Goal: Communication & Community: Share content

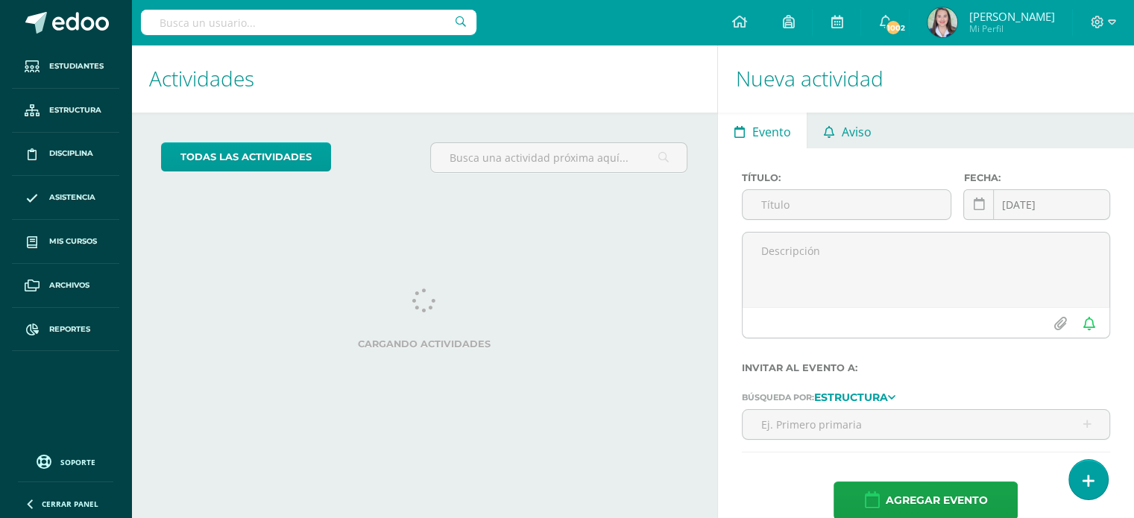
click at [847, 128] on span "Aviso" at bounding box center [856, 132] width 30 height 36
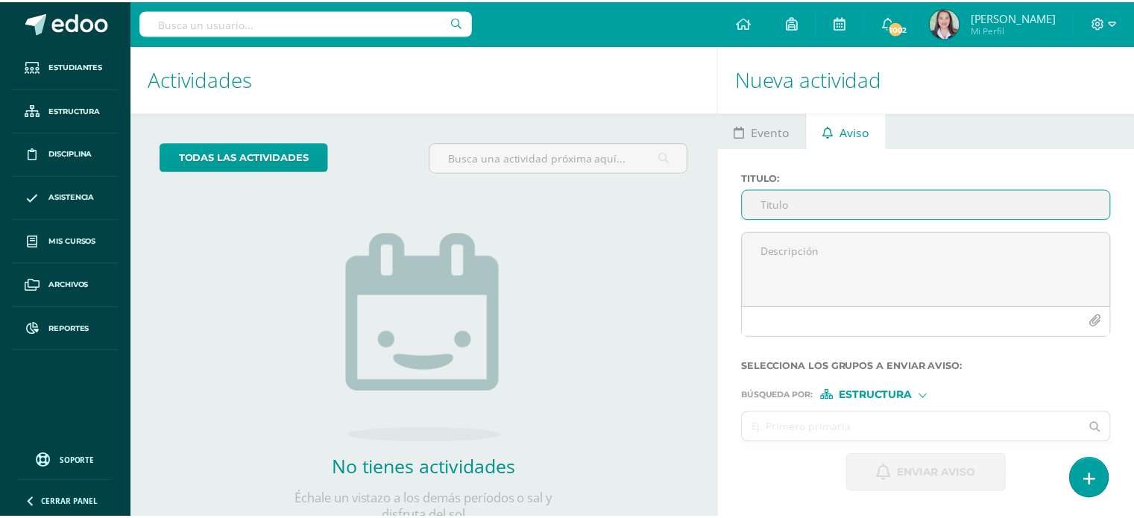
scroll to position [148, 0]
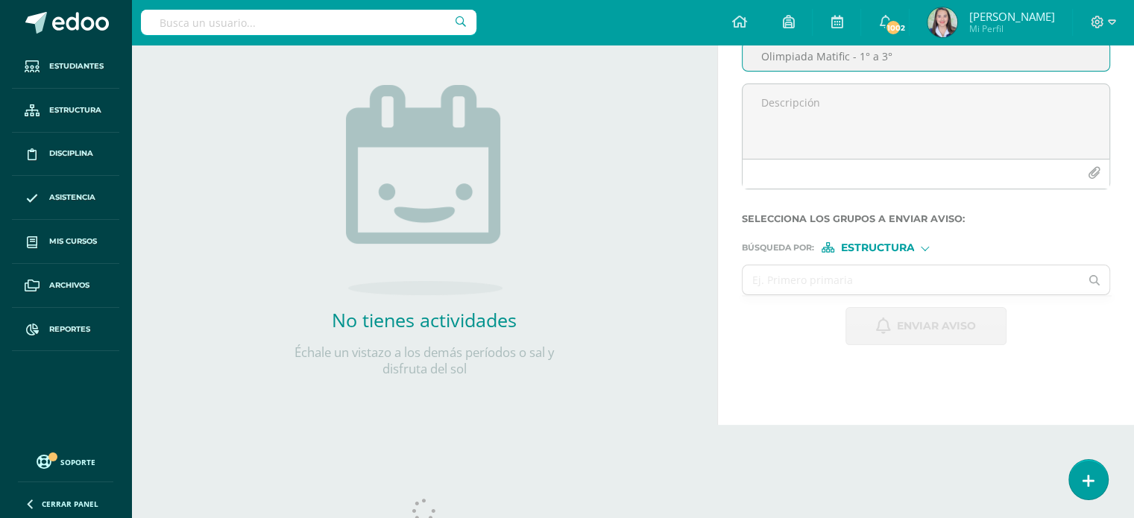
type input "Olimpiada Matific - 1° a 3°"
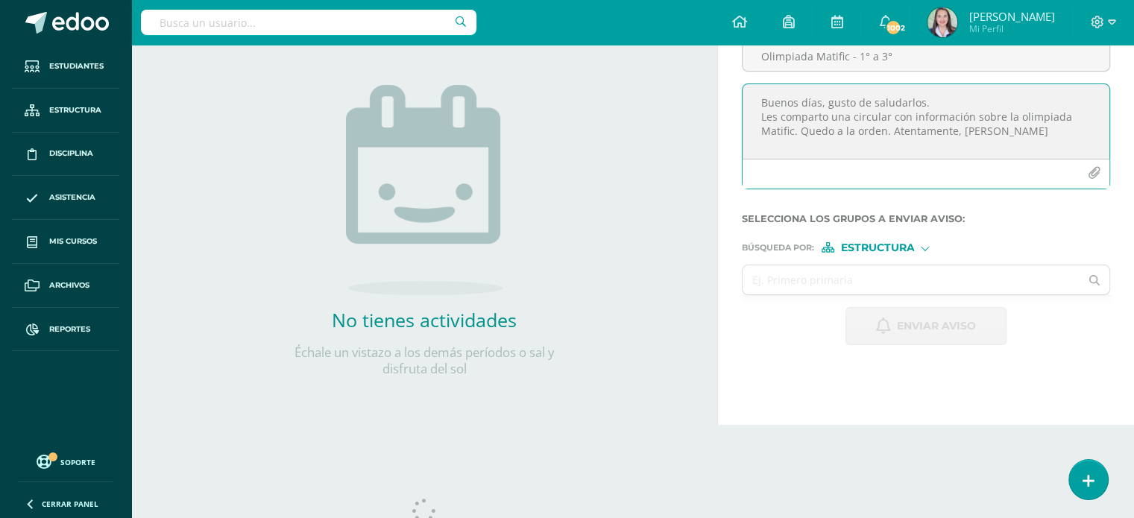
type textarea "Buenos días, gusto de saludarlos. Les comparto una circular con información sob…"
click at [1091, 177] on icon "button" at bounding box center [1093, 173] width 13 height 13
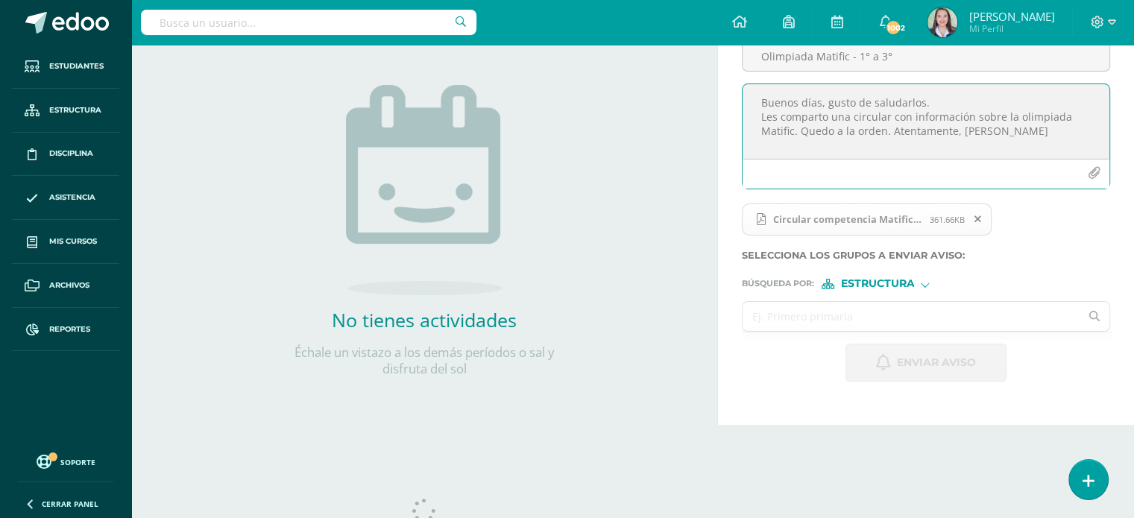
click at [805, 316] on input "text" at bounding box center [910, 316] width 337 height 29
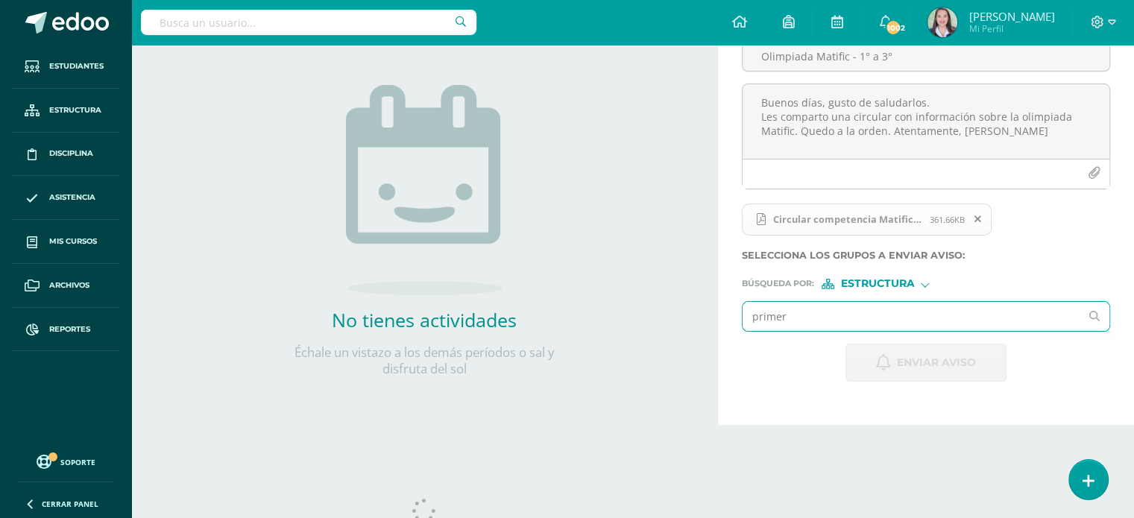
type input "primero"
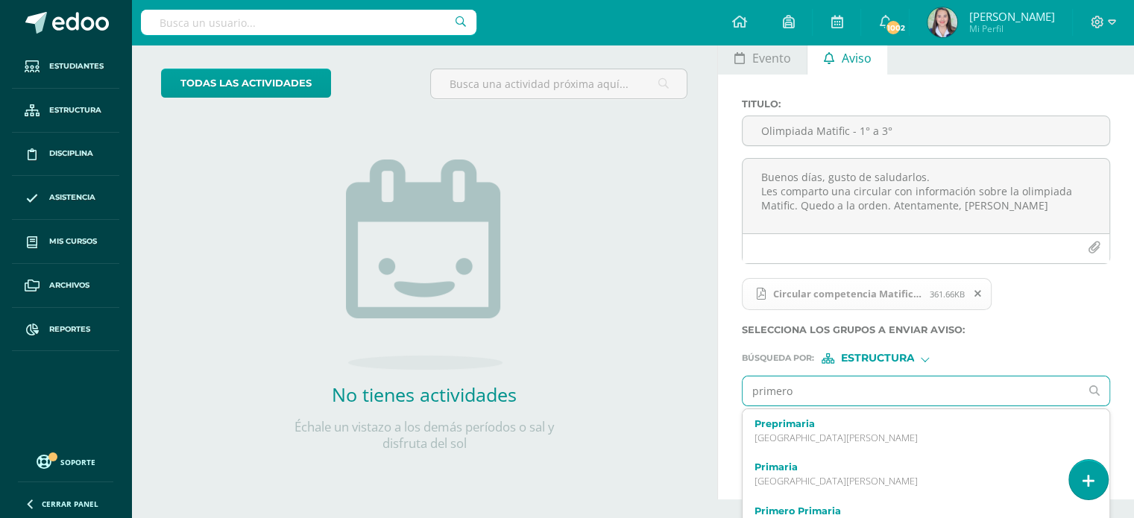
scroll to position [75, 0]
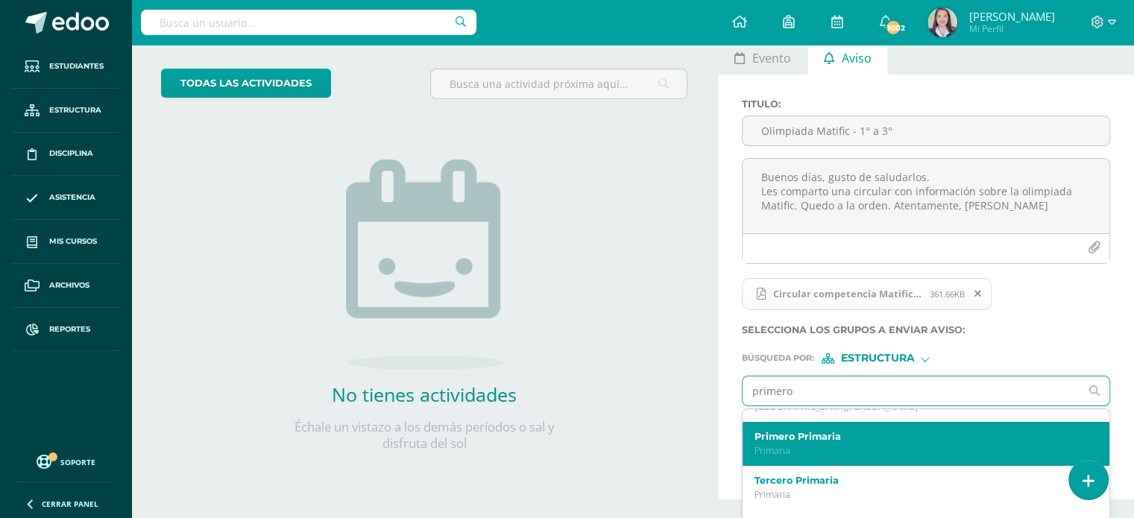
click at [797, 449] on p "Primaria" at bounding box center [918, 450] width 329 height 13
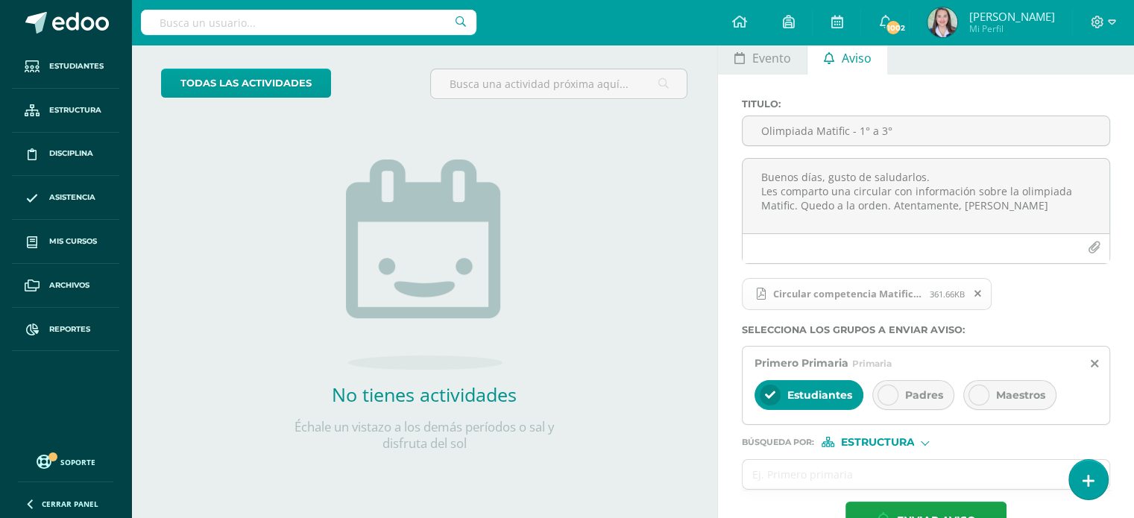
scroll to position [0, 0]
click at [913, 392] on span "Padres" at bounding box center [924, 394] width 38 height 13
click at [780, 396] on div "Estudiantes" at bounding box center [808, 395] width 109 height 30
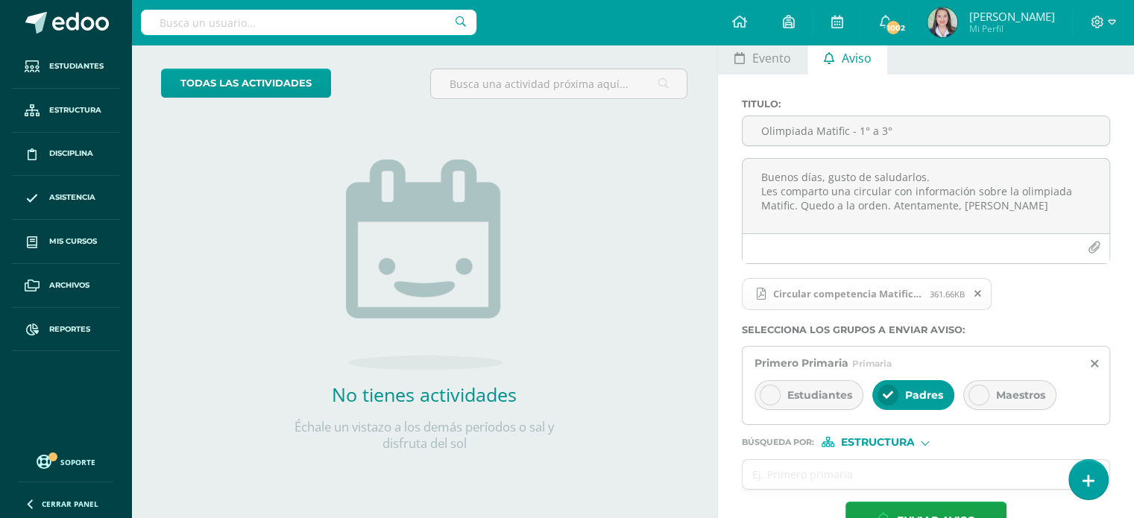
click at [780, 396] on div "Estudiantes" at bounding box center [808, 395] width 109 height 30
click at [791, 385] on div "Estudiantes" at bounding box center [808, 395] width 109 height 30
click at [813, 475] on input "text" at bounding box center [910, 474] width 337 height 29
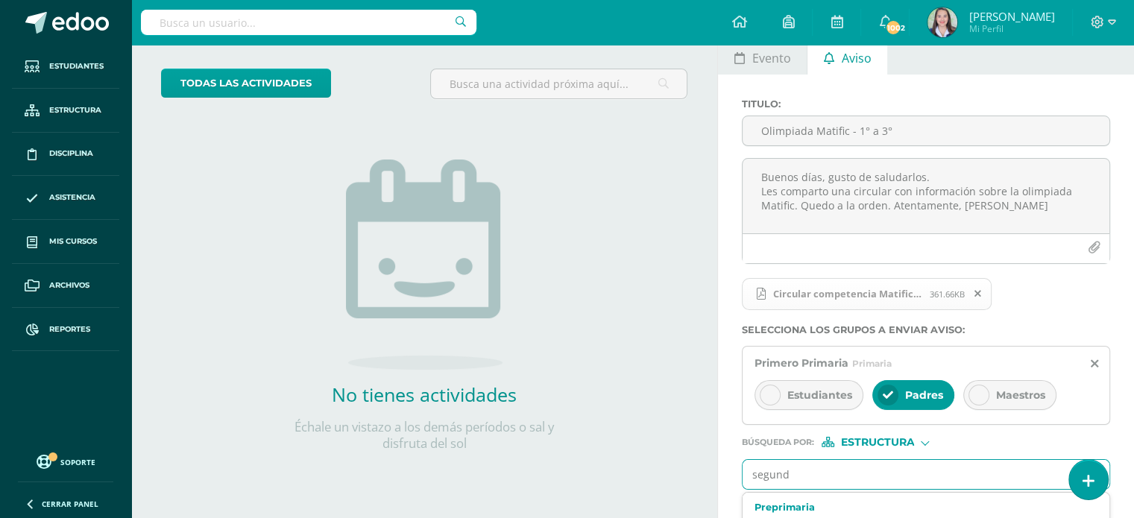
type input "segundo"
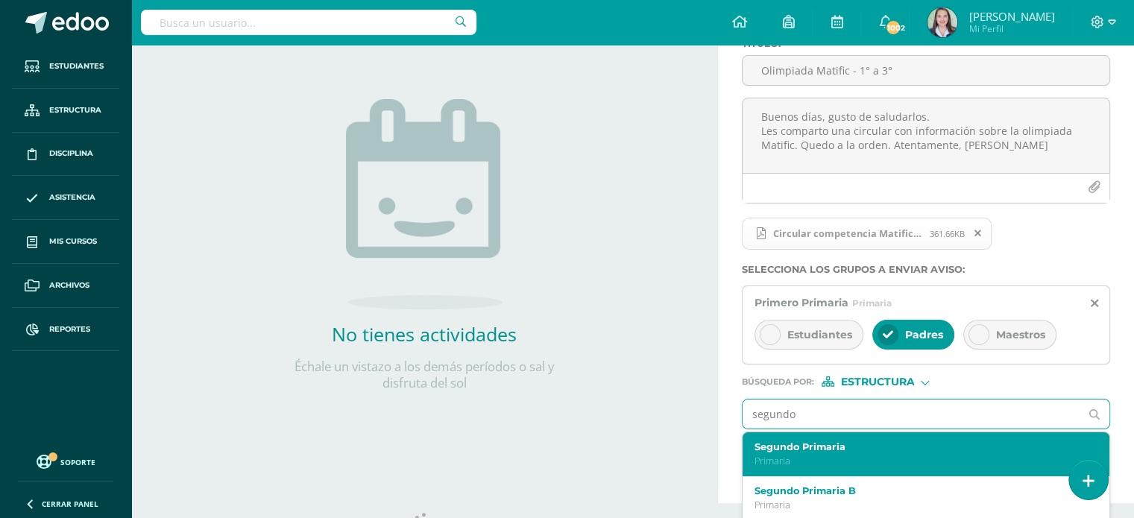
click at [794, 432] on div "Segundo Primaria Primaria" at bounding box center [925, 454] width 367 height 44
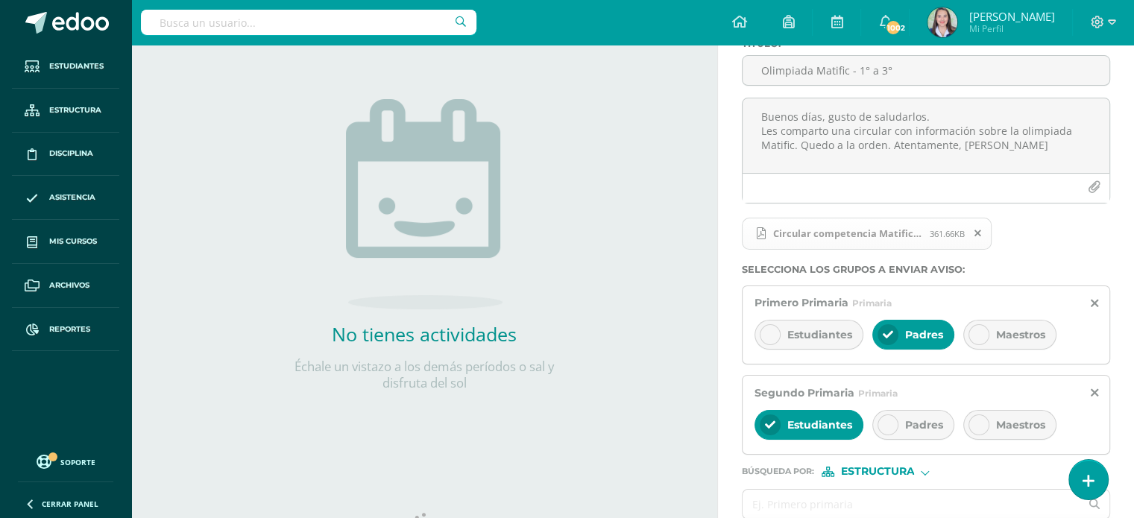
click at [889, 425] on icon at bounding box center [887, 425] width 10 height 10
click at [767, 429] on div at bounding box center [769, 424] width 21 height 21
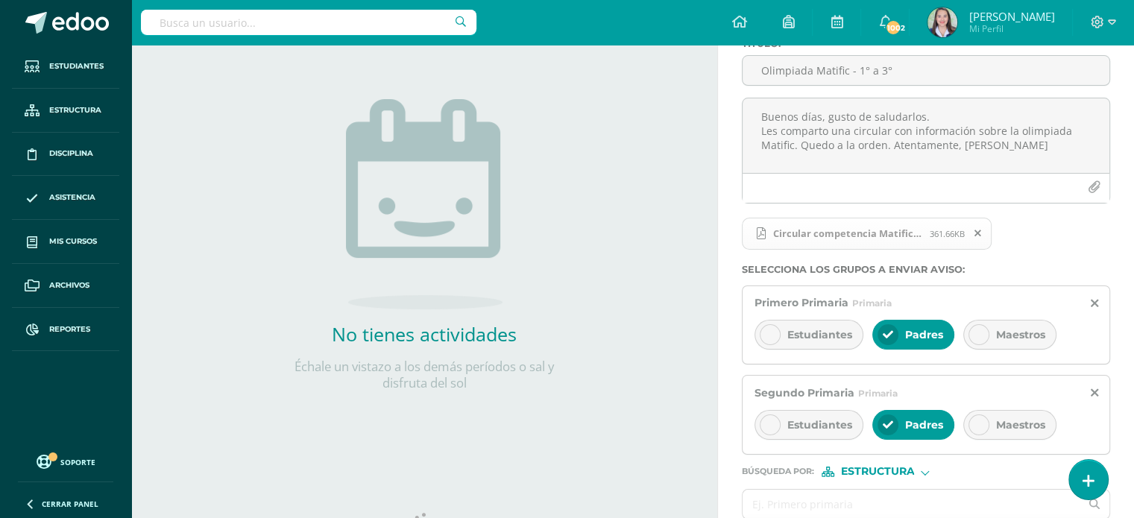
scroll to position [207, 0]
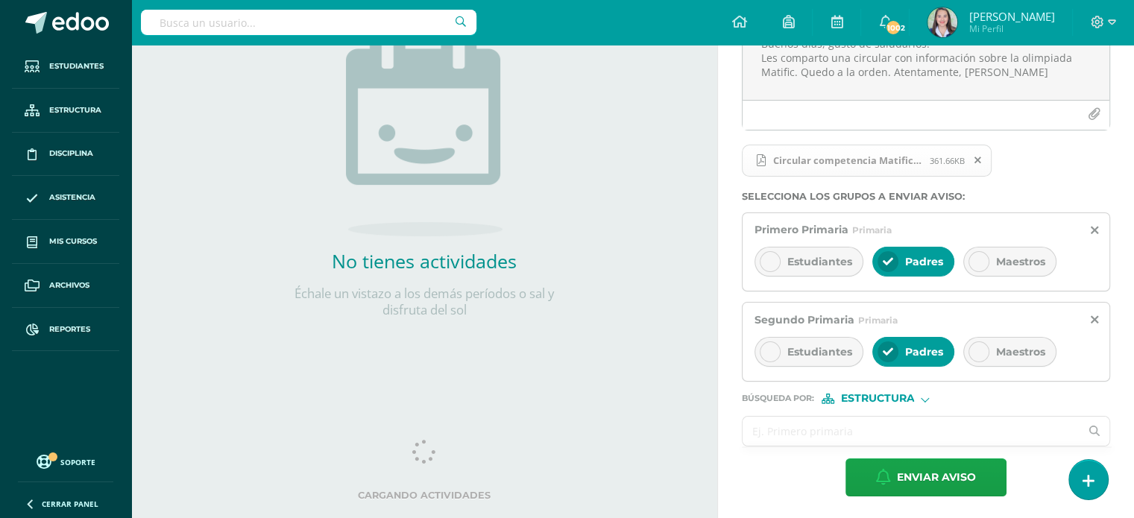
click at [799, 432] on input "text" at bounding box center [910, 431] width 337 height 29
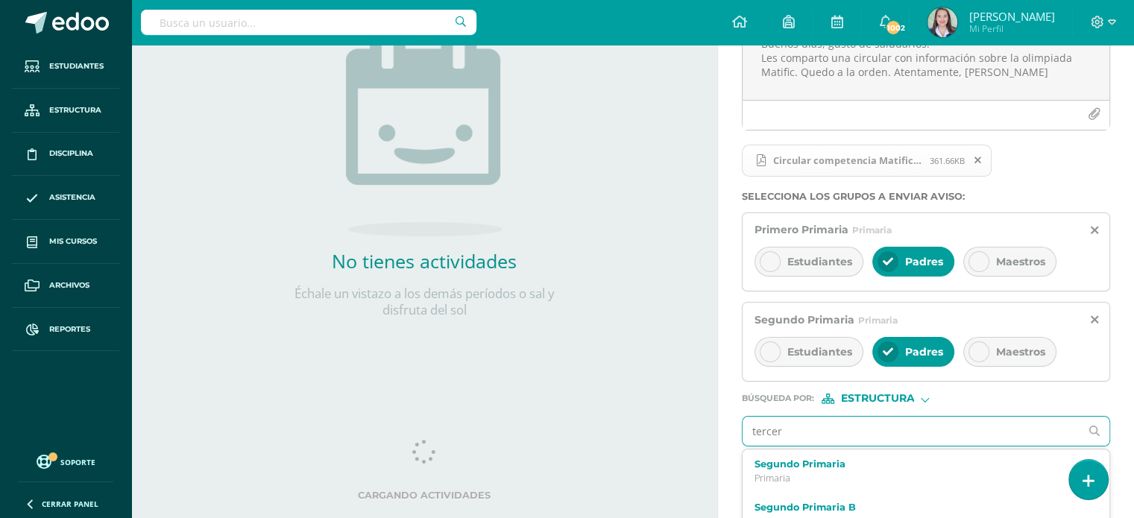
type input "tercero"
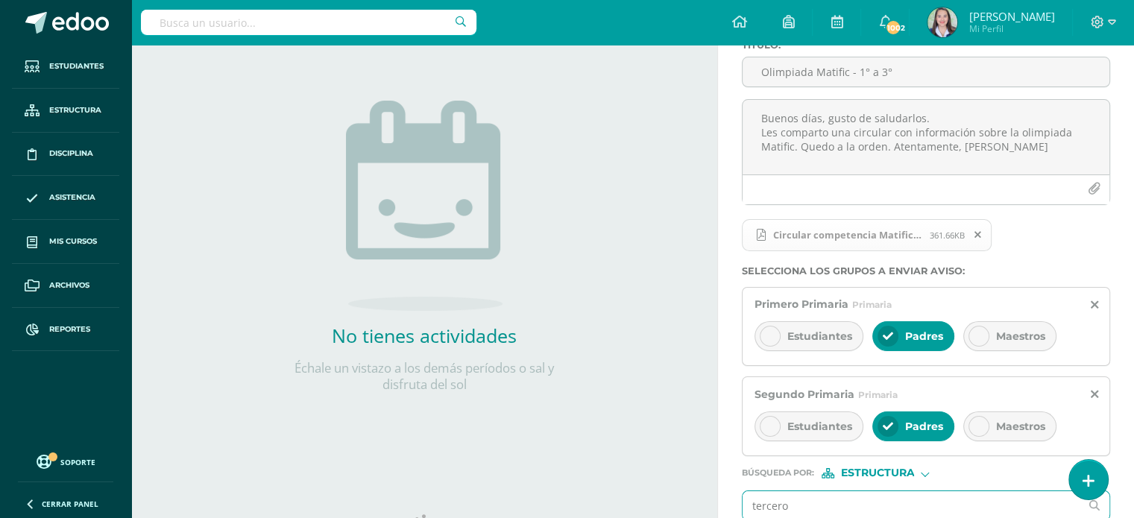
scroll to position [270, 0]
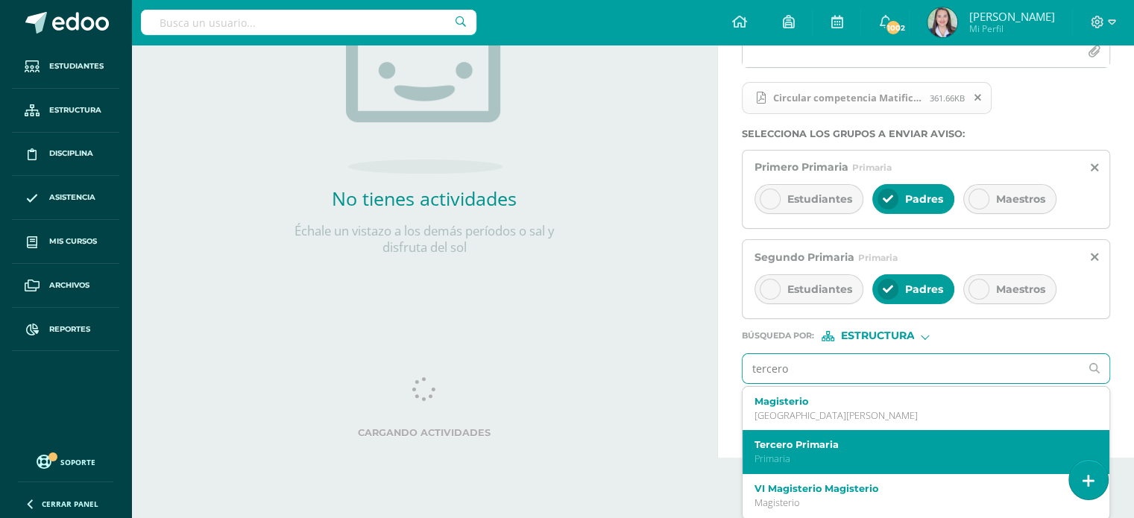
click at [792, 447] on label "Tercero Primaria" at bounding box center [918, 444] width 329 height 11
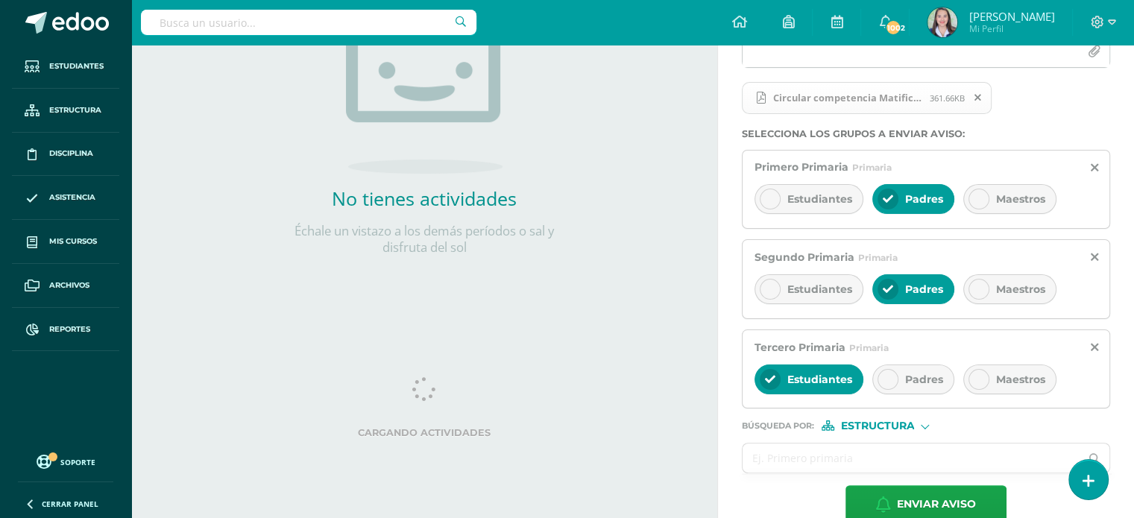
click at [889, 374] on icon at bounding box center [887, 379] width 10 height 10
click at [777, 370] on div at bounding box center [769, 379] width 21 height 21
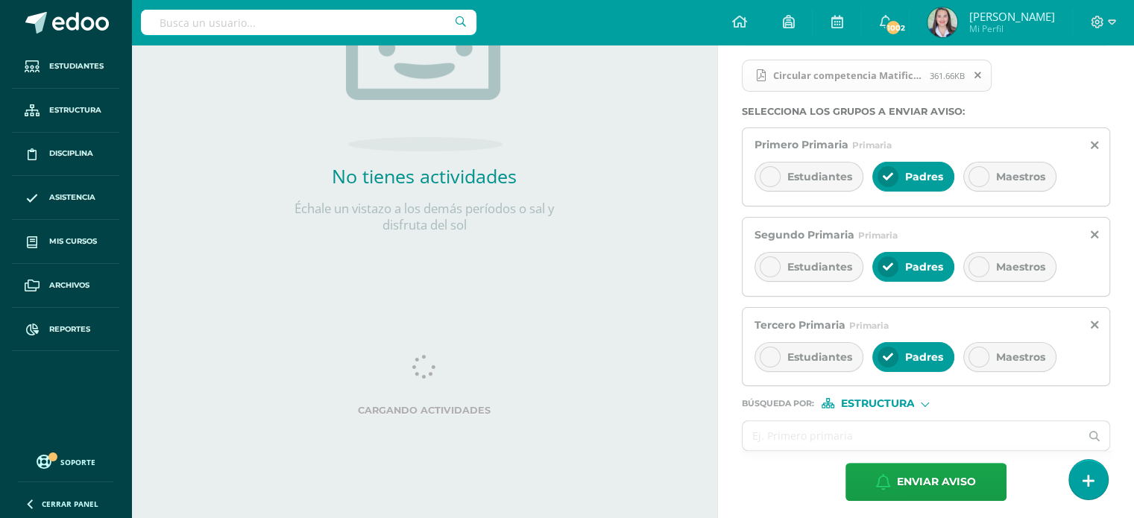
scroll to position [297, 0]
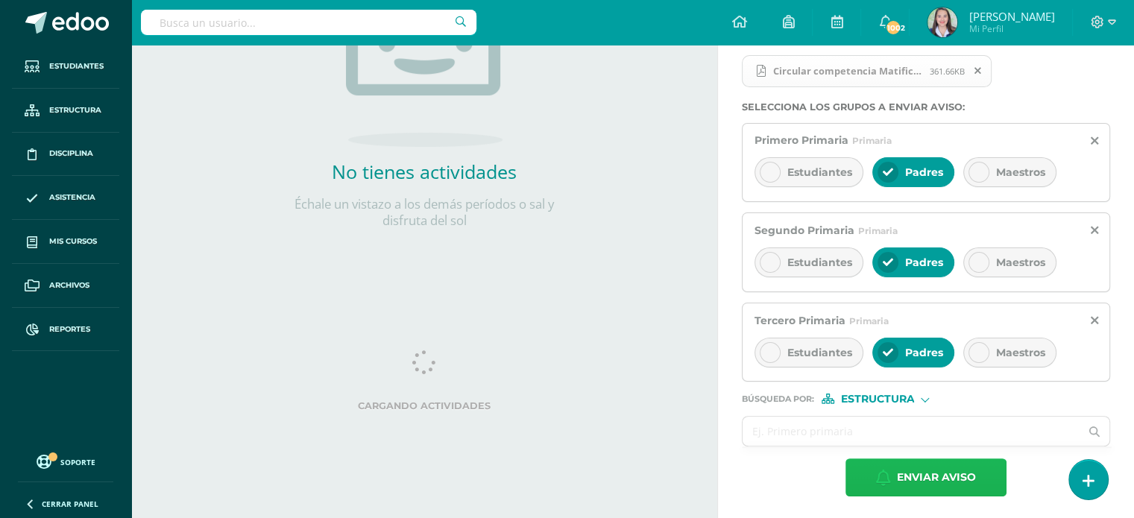
click at [924, 481] on span "Enviar aviso" at bounding box center [936, 477] width 79 height 37
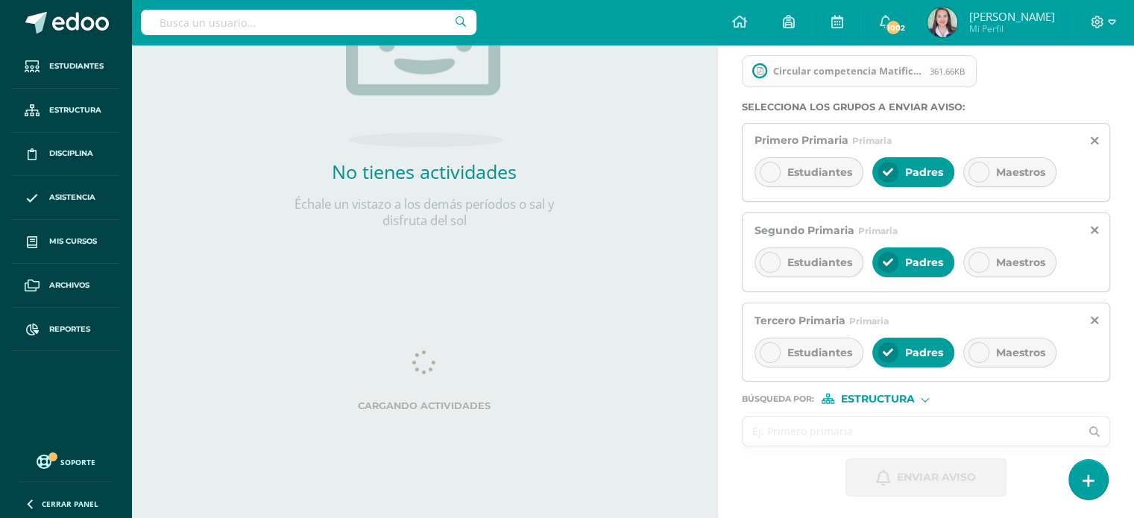
scroll to position [196, 0]
